Goal: Information Seeking & Learning: Learn about a topic

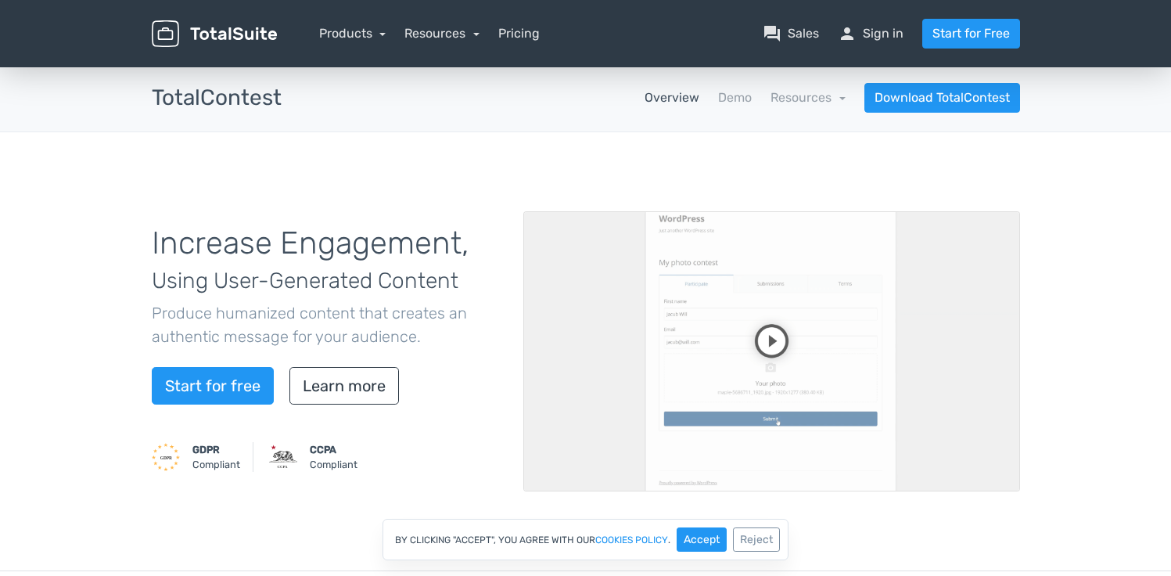
click at [720, 107] on nav "Overview Demo Resources school Documentation article Changelog Download TotalCo…" at bounding box center [662, 98] width 738 height 30
click at [761, 348] on video at bounding box center [771, 351] width 497 height 280
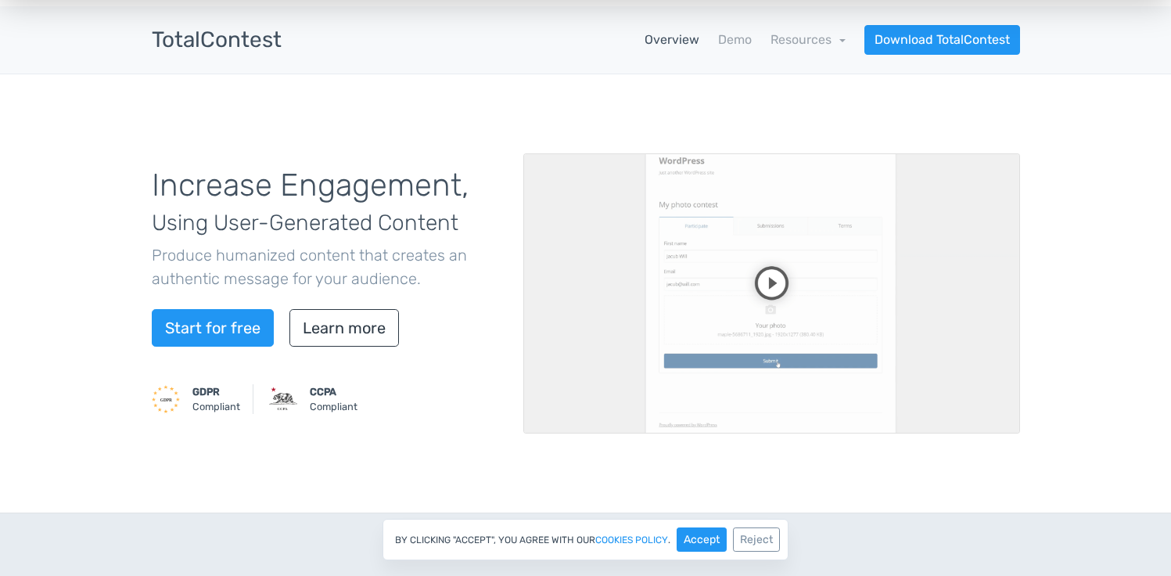
scroll to position [51, 0]
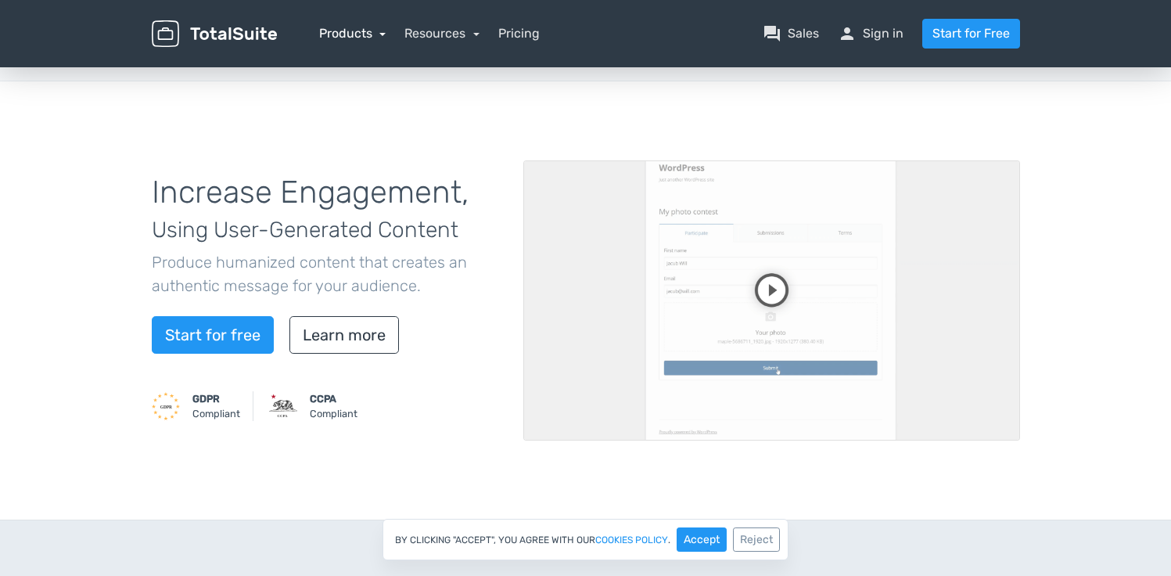
click at [379, 38] on link "Products" at bounding box center [352, 33] width 67 height 15
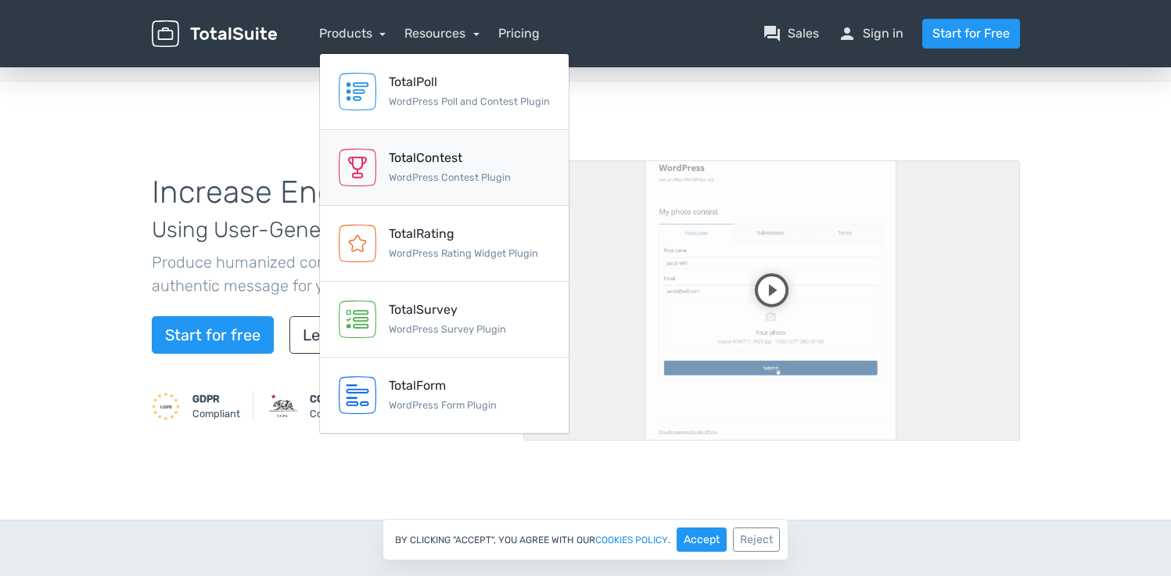
click at [418, 174] on small "WordPress Contest Plugin" at bounding box center [450, 177] width 122 height 12
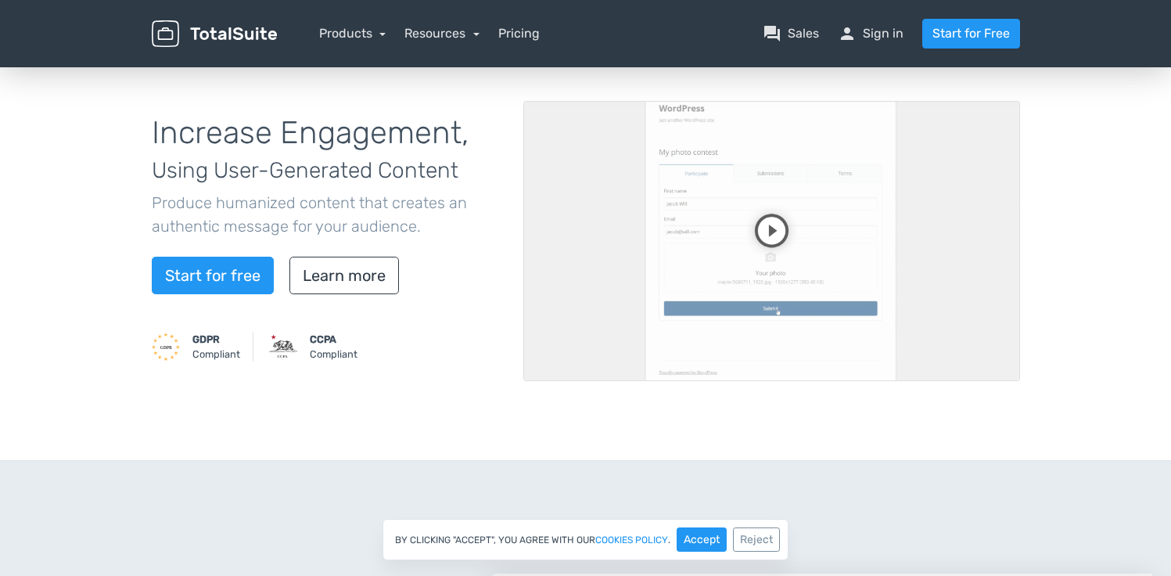
scroll to position [130, 0]
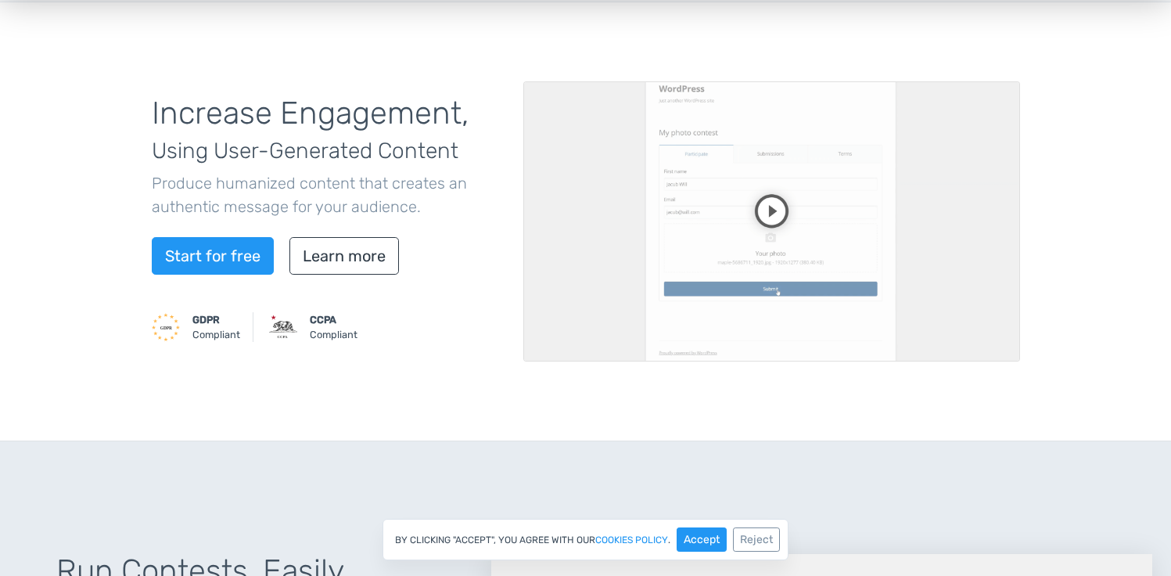
click at [762, 210] on video at bounding box center [771, 221] width 497 height 280
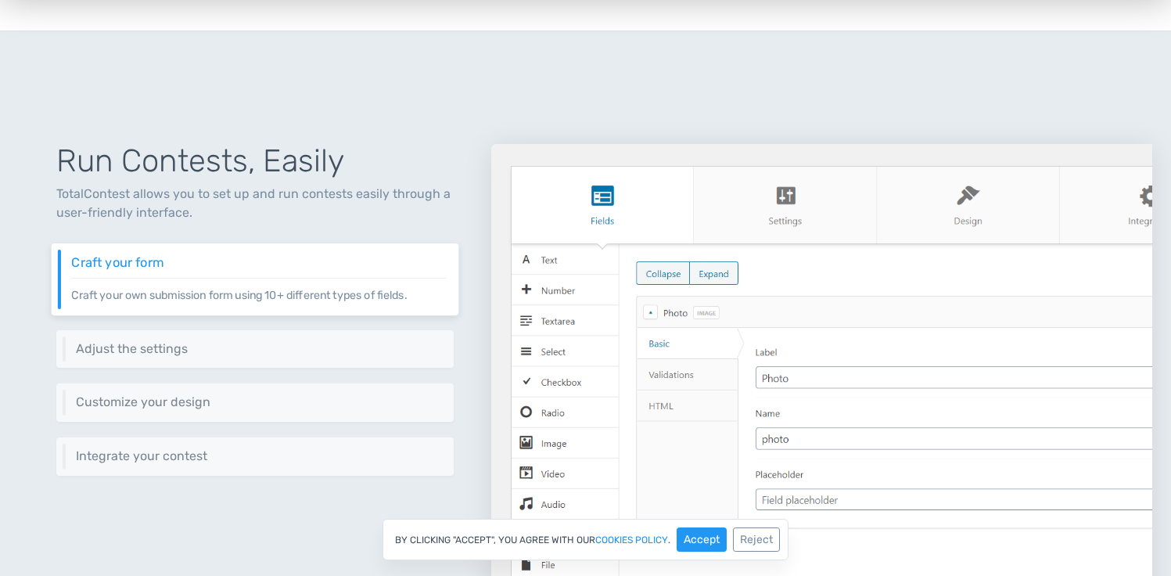
scroll to position [591, 0]
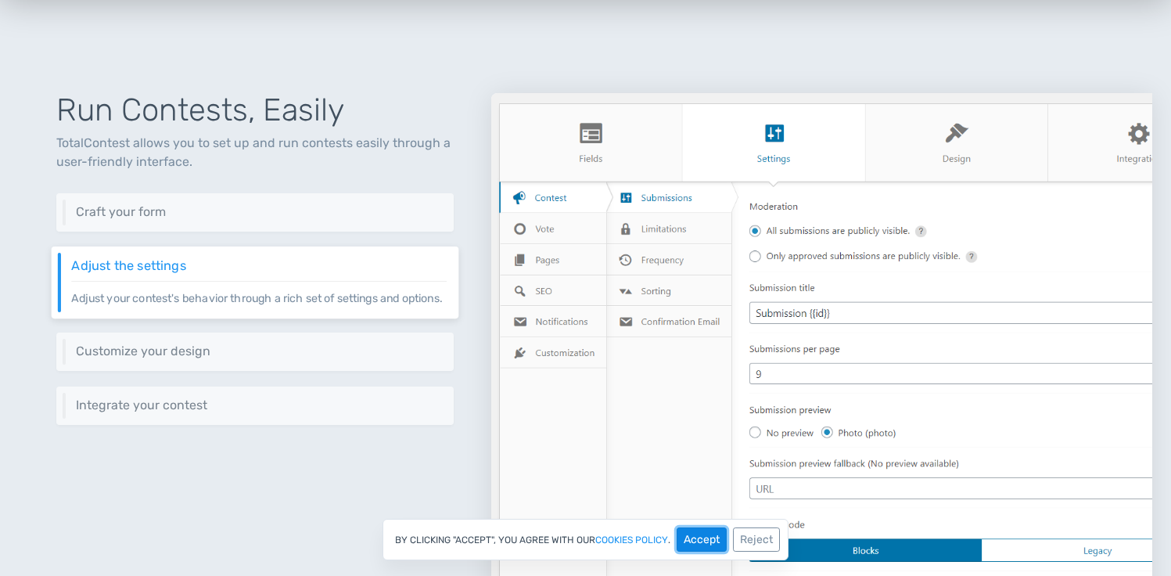
click at [705, 540] on button "Accept" at bounding box center [702, 539] width 50 height 24
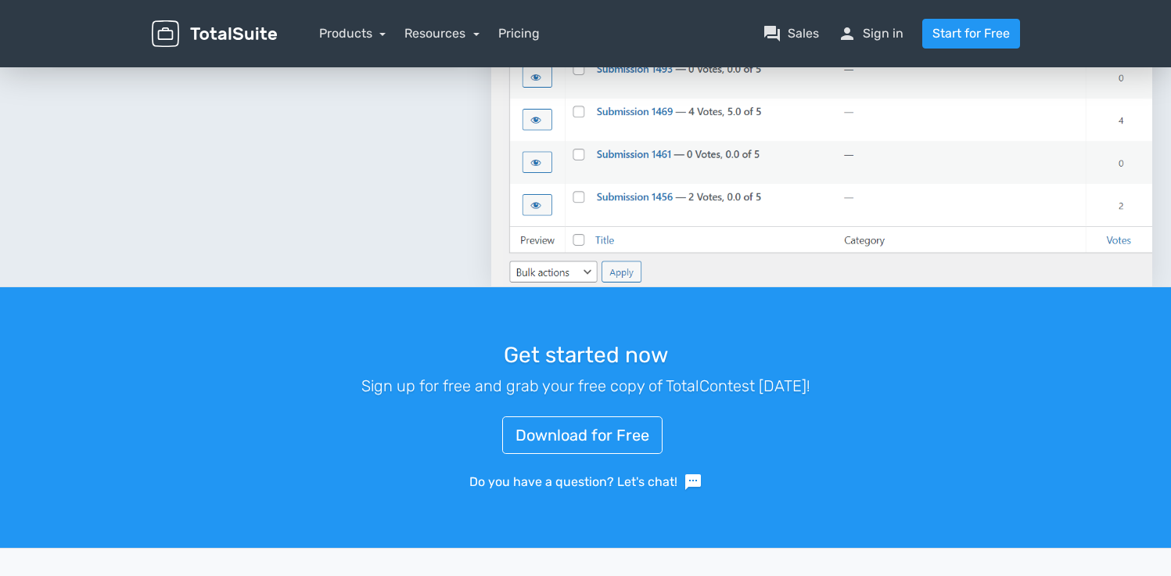
scroll to position [1145, 0]
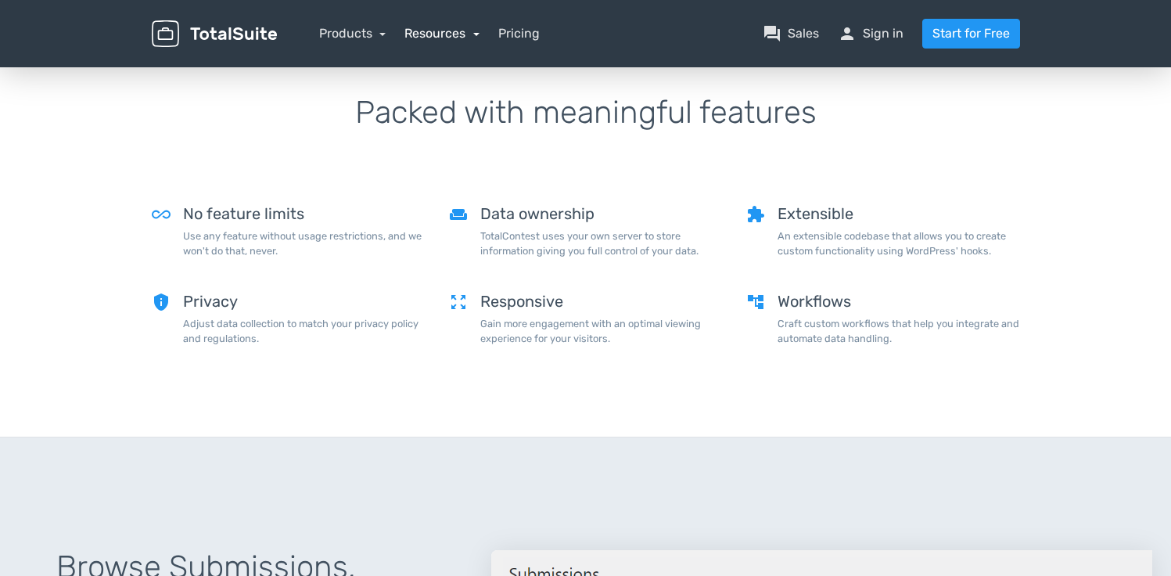
click at [456, 40] on link "Resources" at bounding box center [441, 33] width 75 height 15
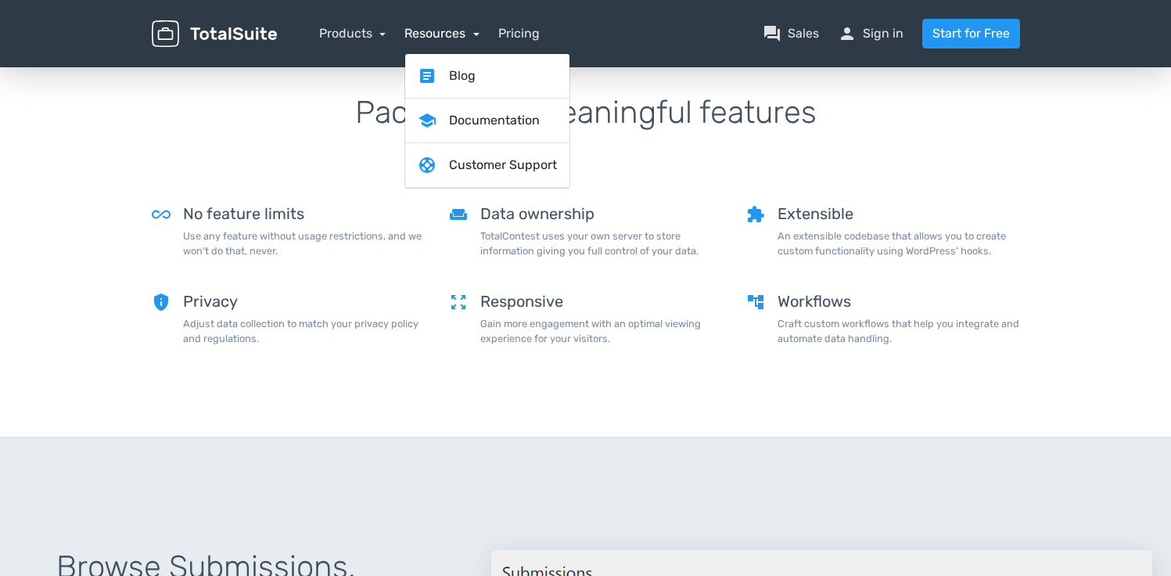
click at [456, 40] on link "Resources" at bounding box center [441, 33] width 75 height 15
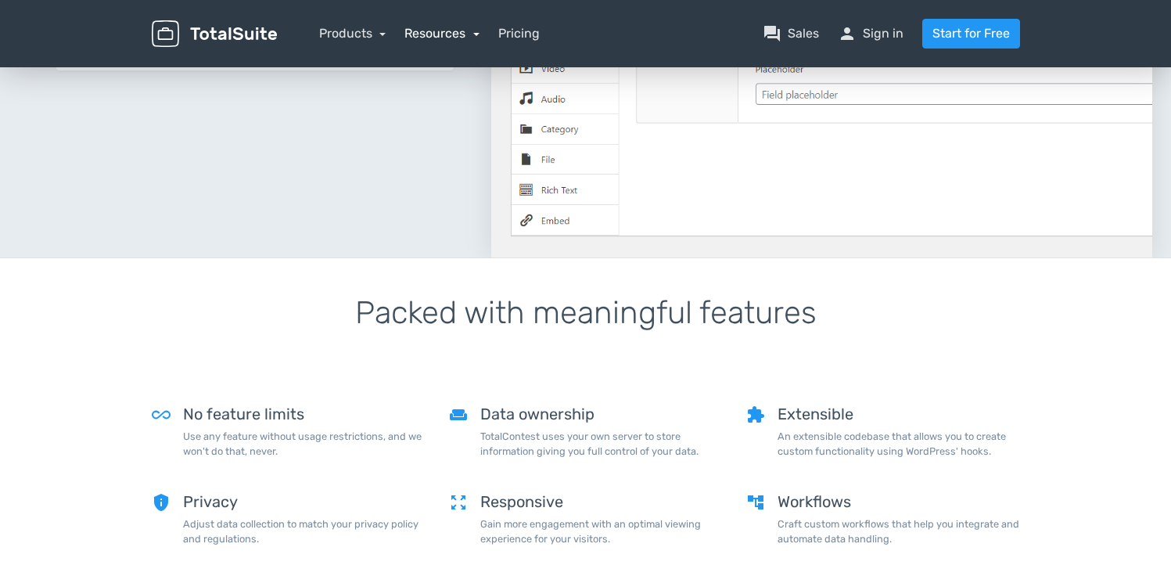
scroll to position [868, 0]
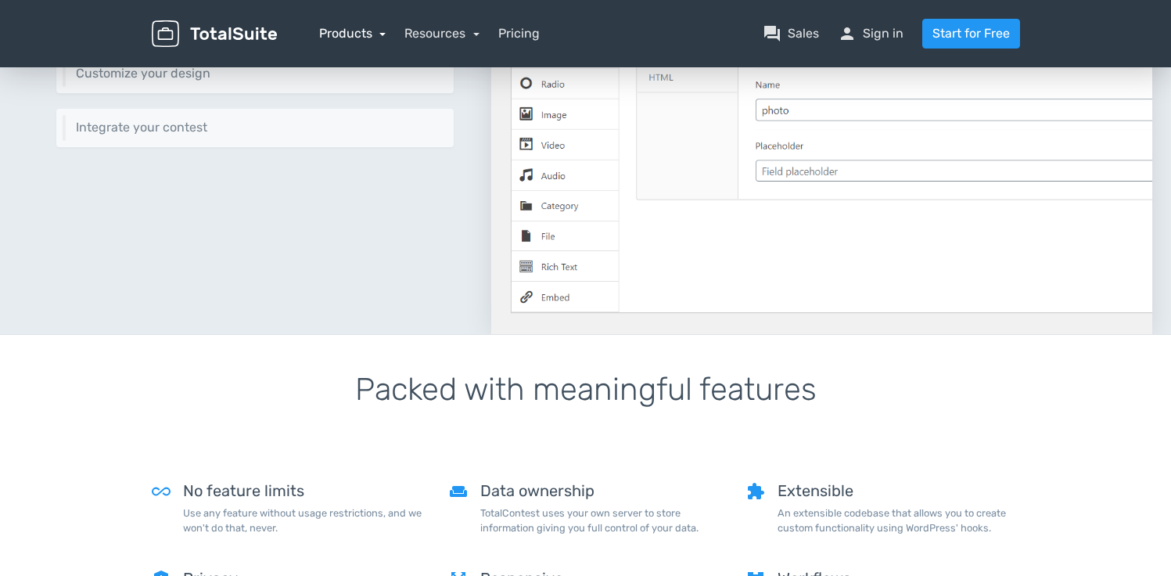
click at [384, 33] on link "Products" at bounding box center [352, 33] width 67 height 15
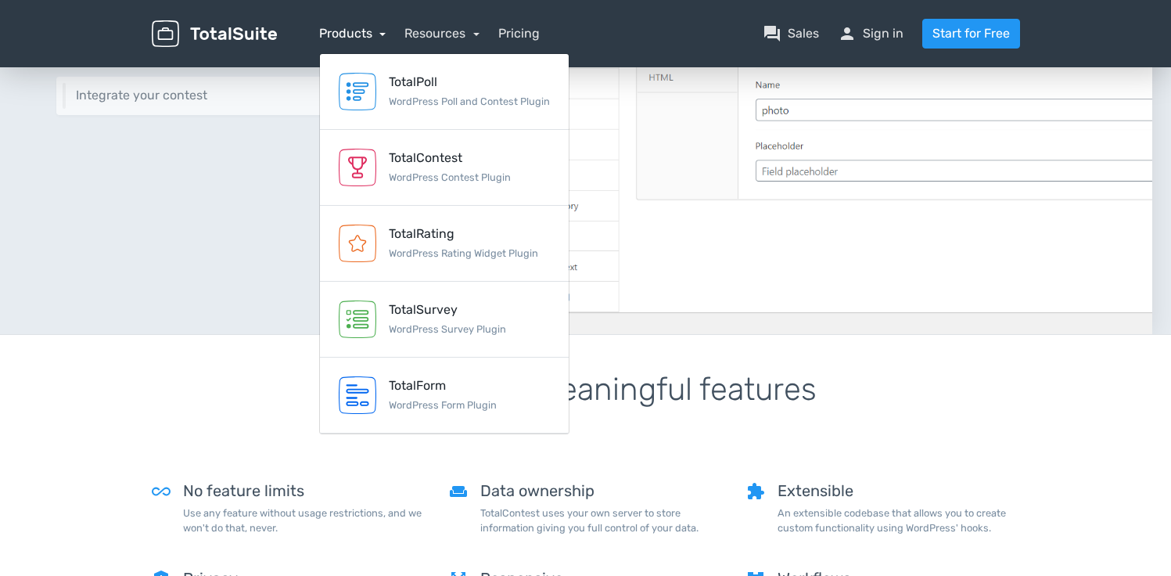
scroll to position [860, 0]
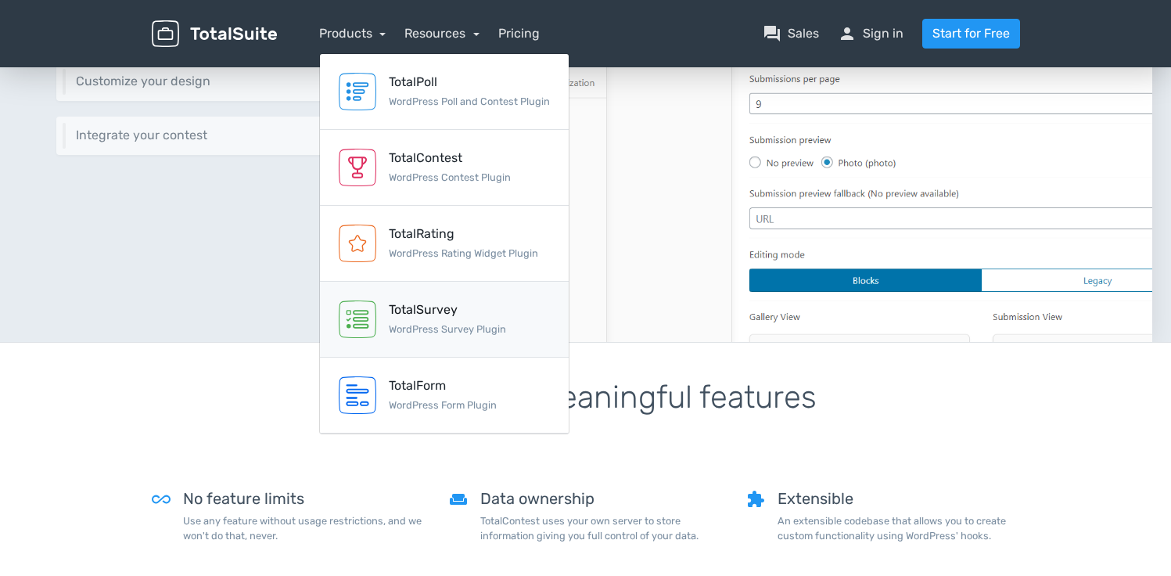
click at [456, 336] on div "TotalSurvey WordPress Survey Plugin" at bounding box center [447, 319] width 117 height 38
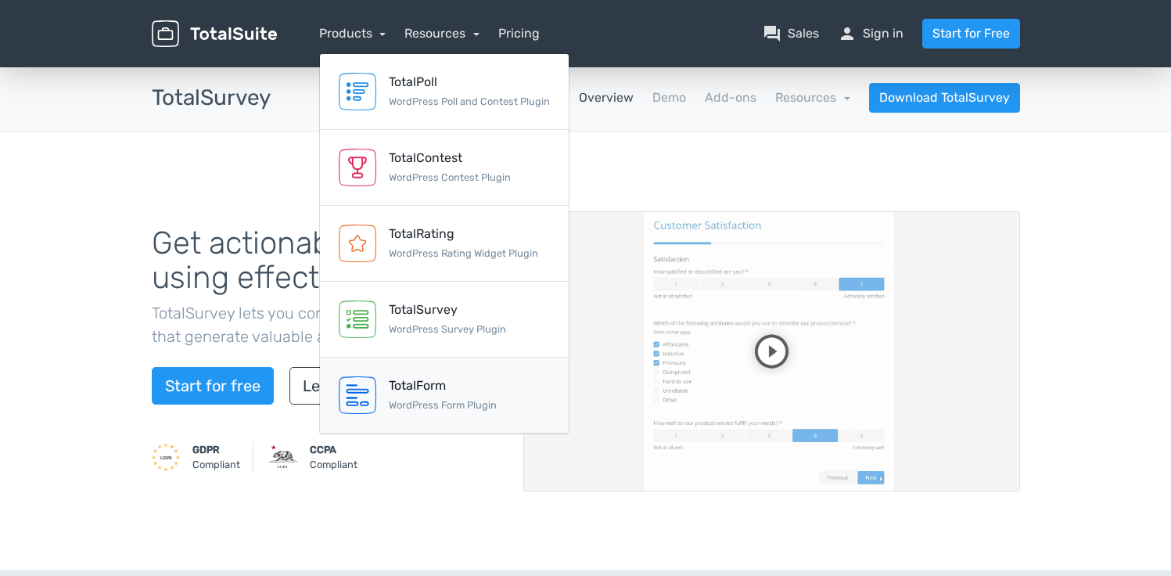
click at [428, 386] on div "TotalForm" at bounding box center [443, 385] width 108 height 19
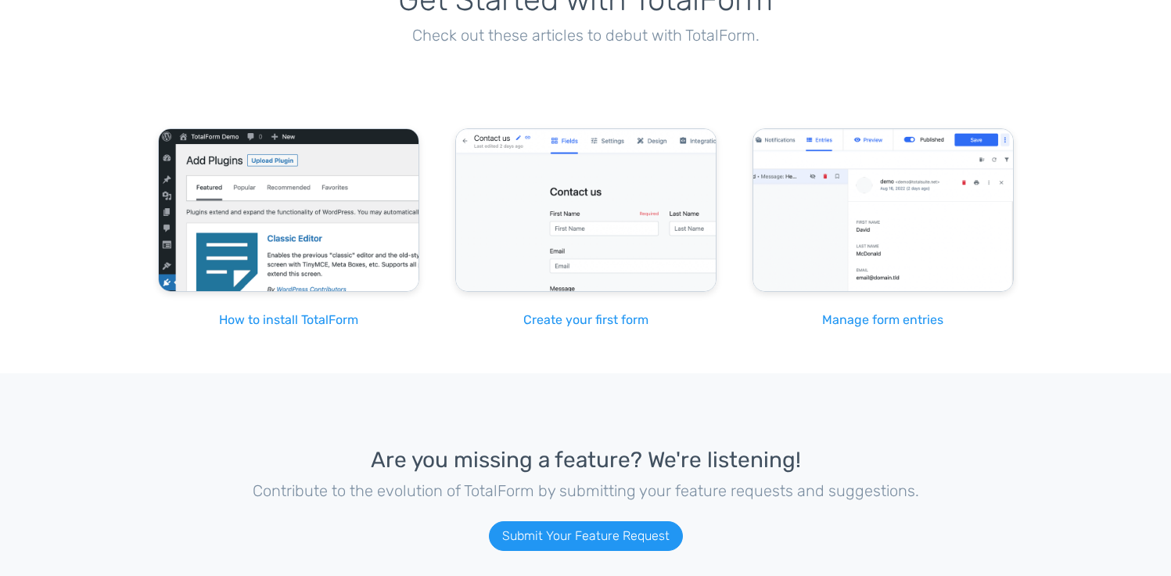
scroll to position [2531, 0]
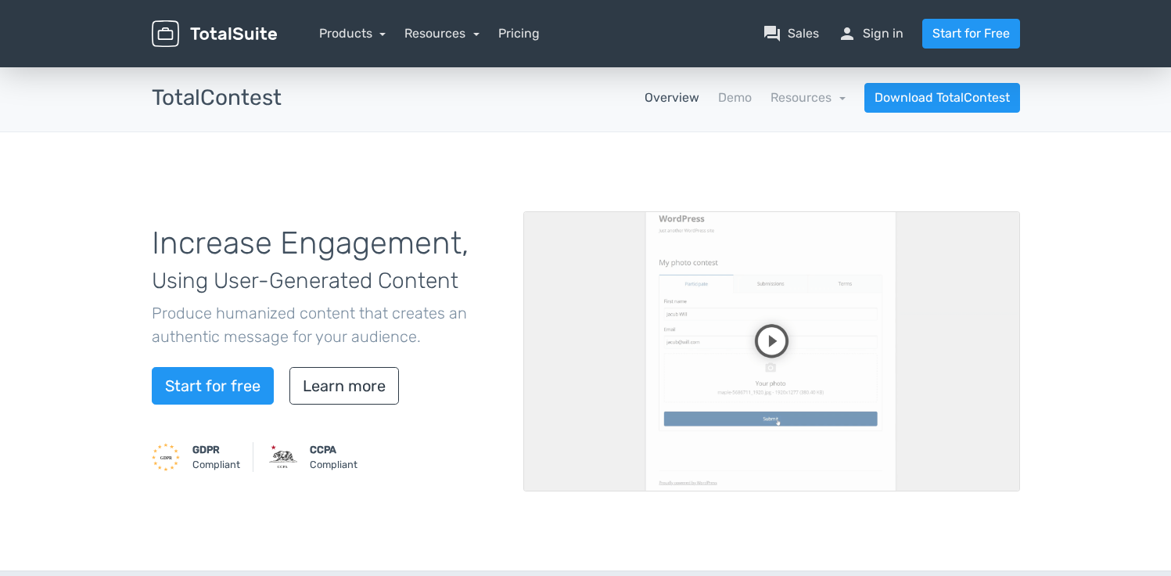
click at [771, 352] on video at bounding box center [771, 351] width 497 height 280
click at [718, 106] on link "Demo" at bounding box center [735, 97] width 34 height 19
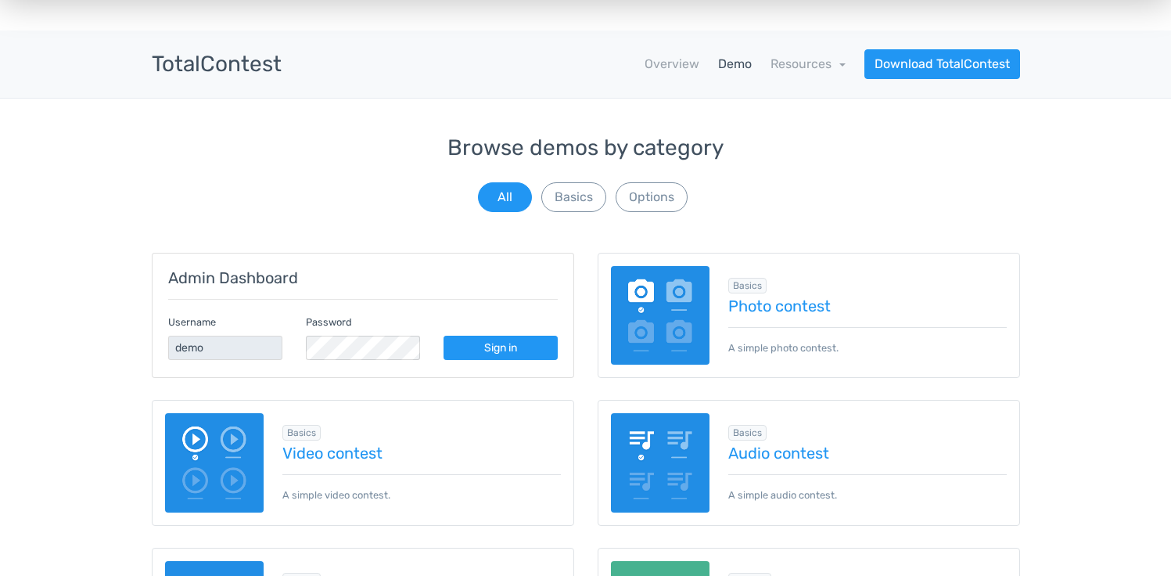
scroll to position [34, 0]
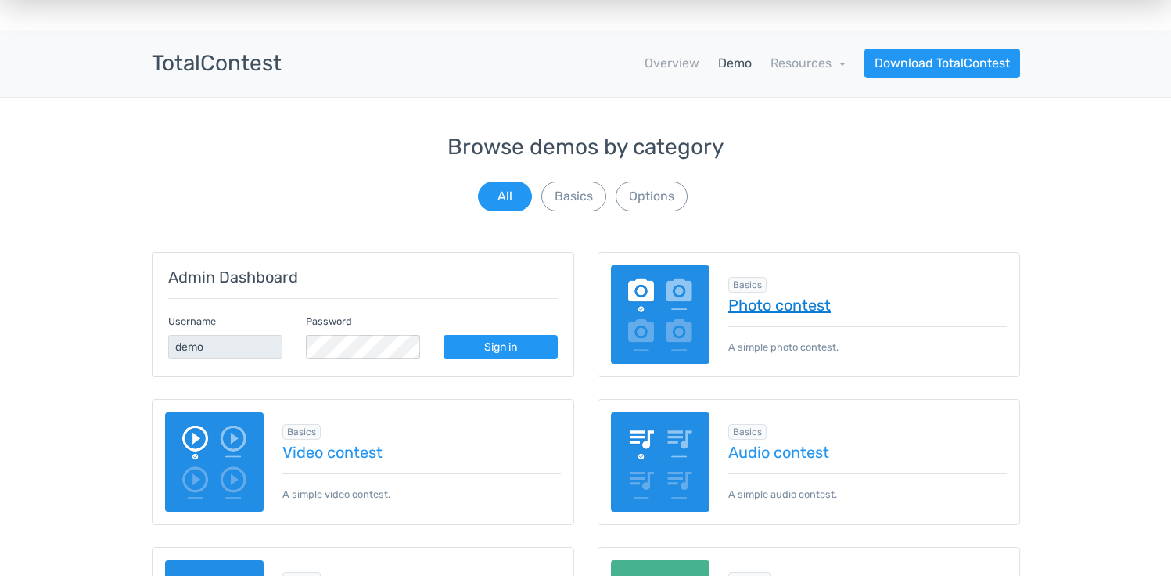
click at [784, 309] on link "Photo contest" at bounding box center [867, 304] width 278 height 17
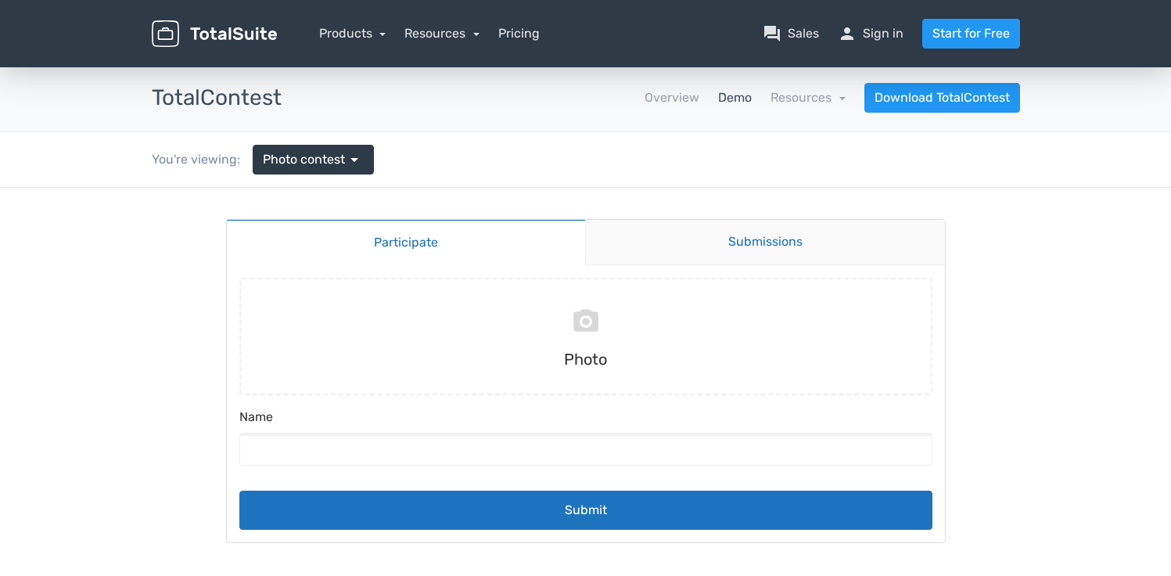
click at [669, 260] on link "Submissions" at bounding box center [765, 242] width 360 height 45
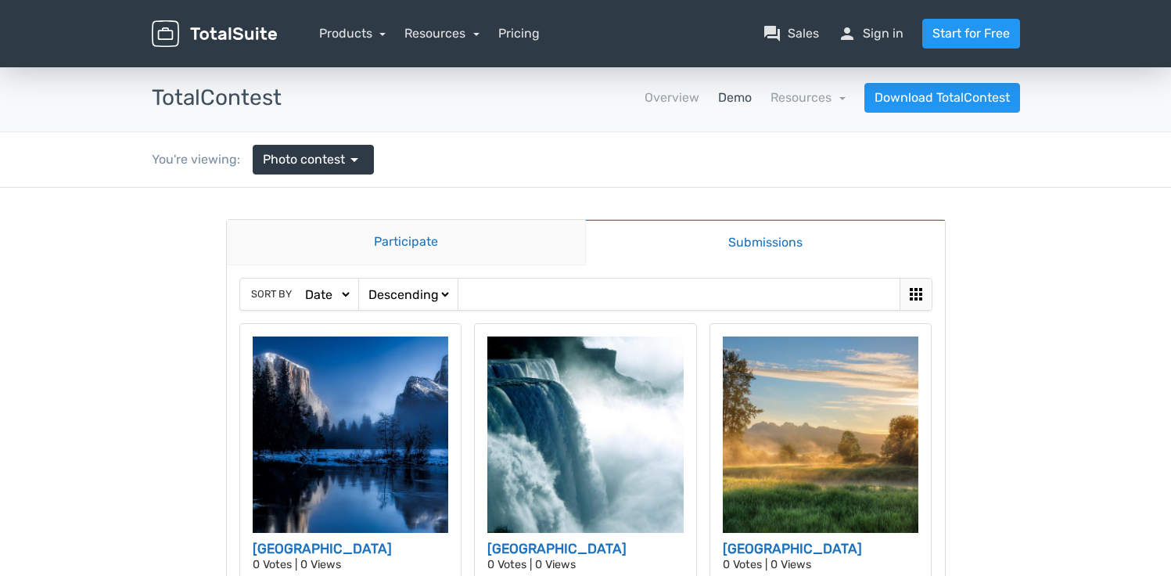
click at [533, 253] on link "Participate" at bounding box center [406, 242] width 359 height 45
